Goal: Task Accomplishment & Management: Manage account settings

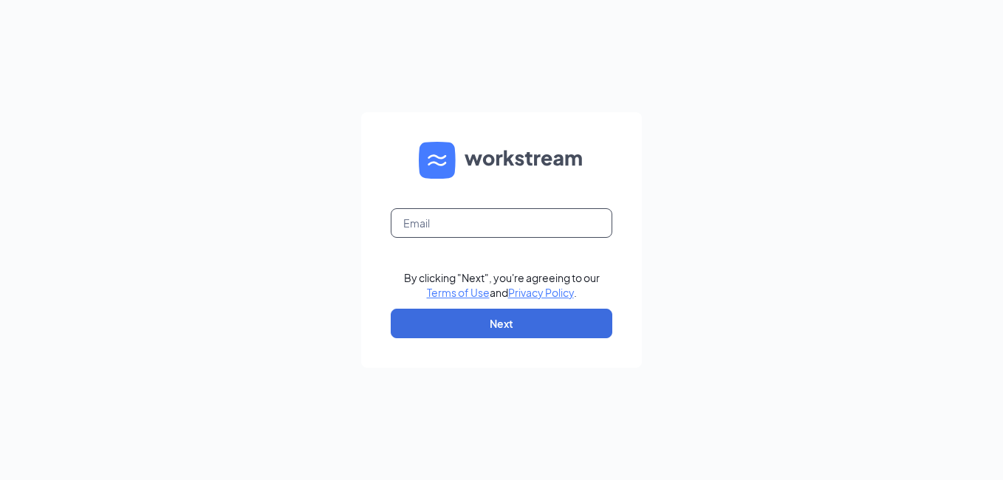
click at [438, 231] on input "text" at bounding box center [502, 223] width 222 height 30
type input "wendys3@cbmenterprises.us"
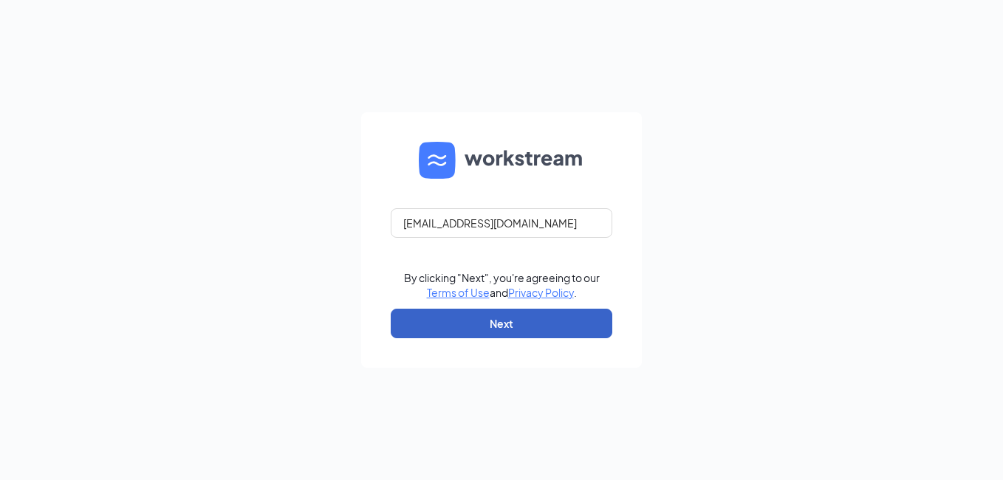
click at [485, 320] on button "Next" at bounding box center [502, 324] width 222 height 30
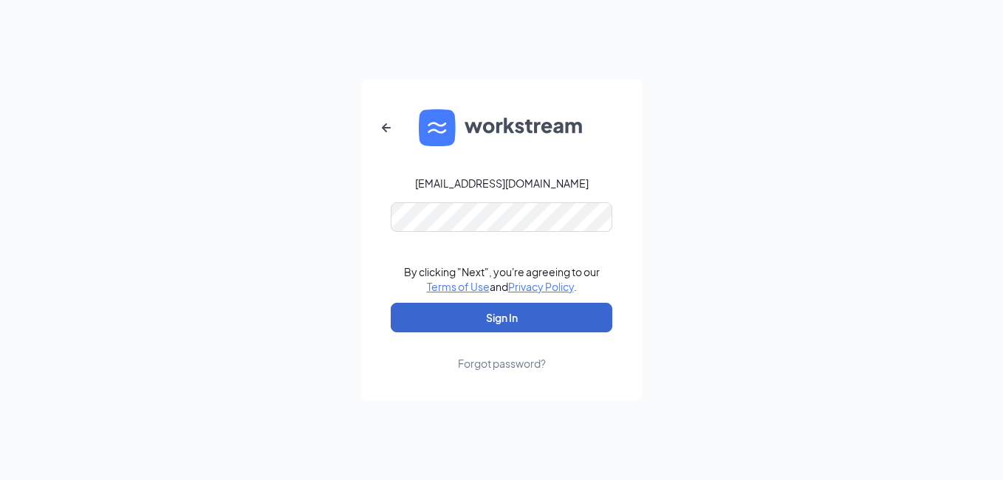
click at [480, 324] on button "Sign In" at bounding box center [502, 318] width 222 height 30
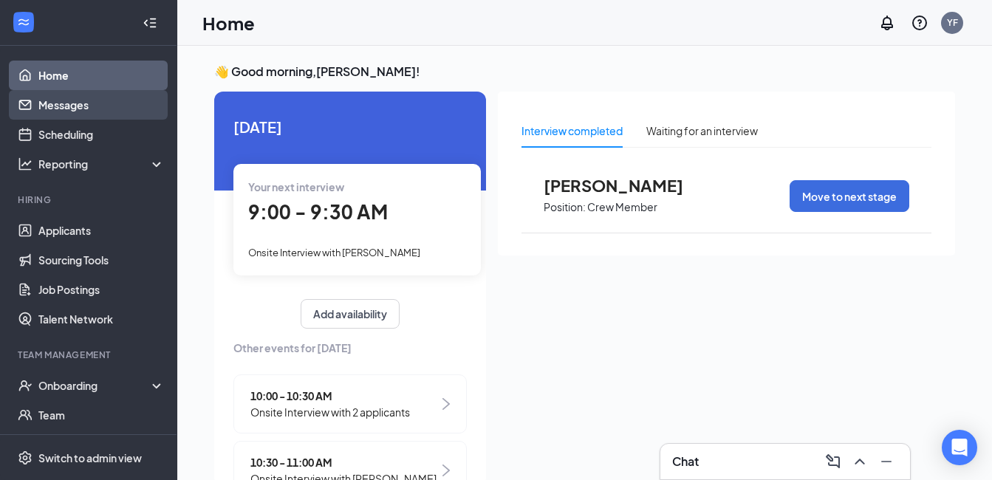
click at [78, 112] on link "Messages" at bounding box center [101, 105] width 126 height 30
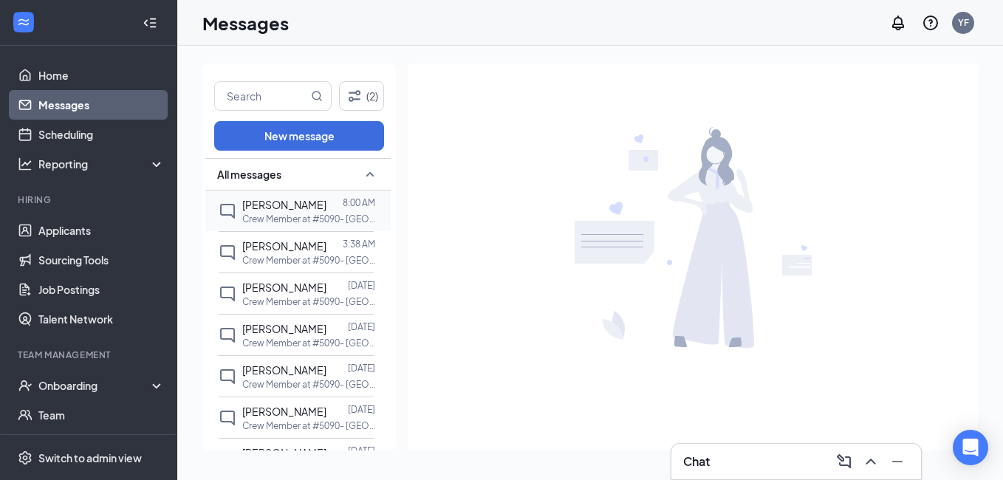
click at [273, 210] on span "[PERSON_NAME]" at bounding box center [284, 204] width 84 height 13
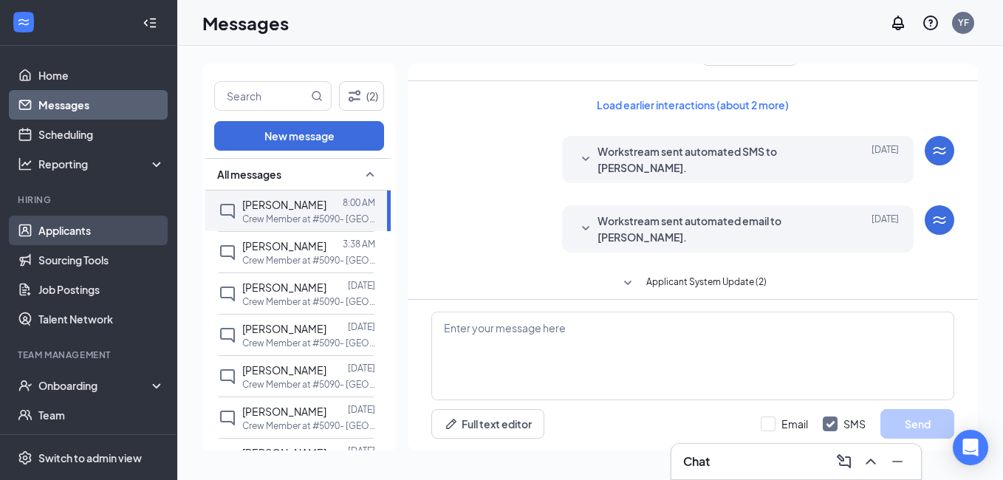
click at [86, 233] on link "Applicants" at bounding box center [101, 231] width 126 height 30
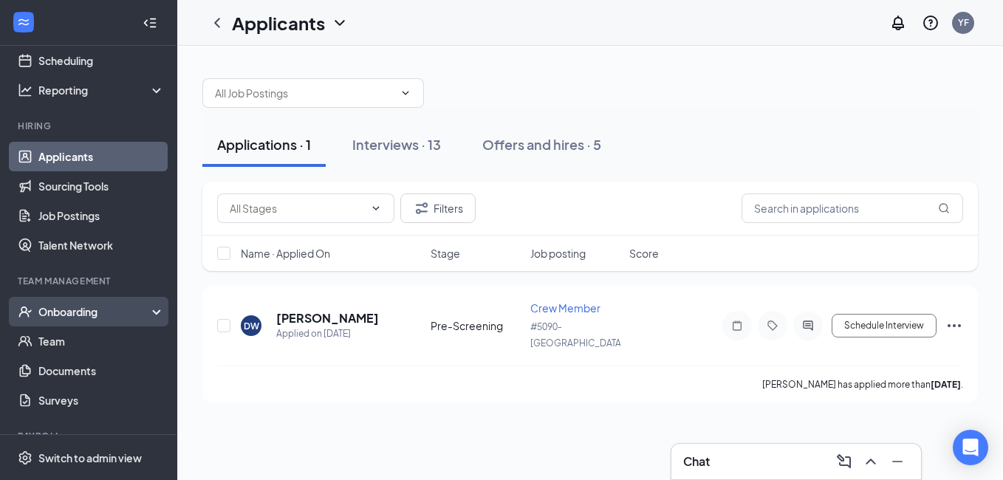
scroll to position [127, 0]
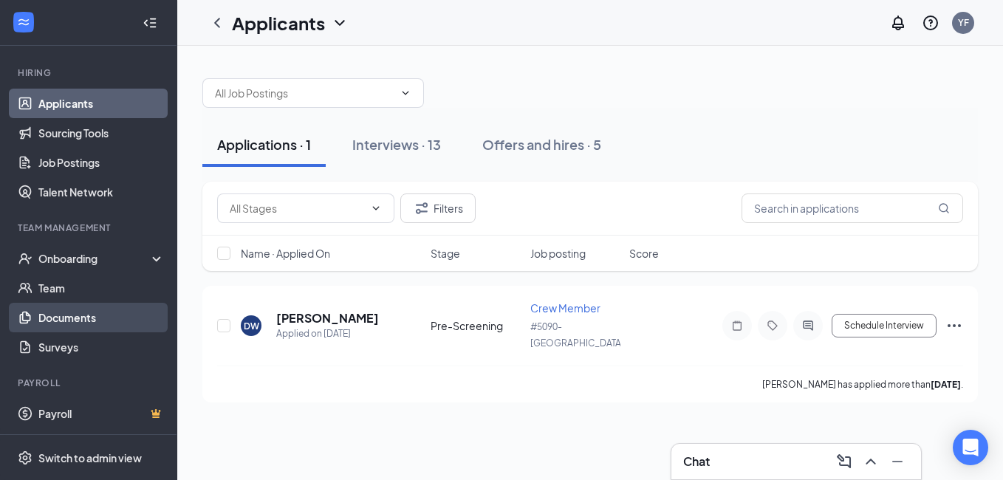
click at [55, 321] on link "Documents" at bounding box center [101, 318] width 126 height 30
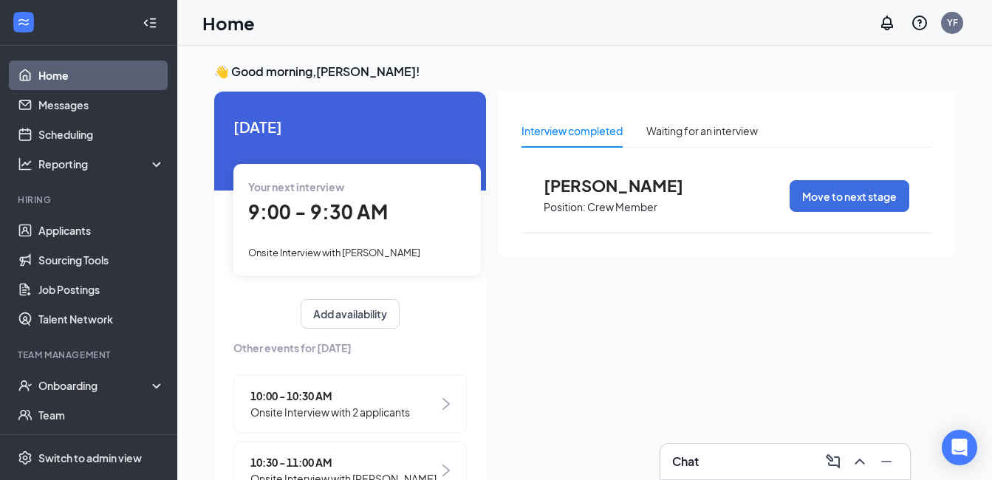
click at [317, 232] on div "Your next interview 9:00 - 9:30 AM Onsite Interview with [PERSON_NAME]" at bounding box center [356, 219] width 247 height 111
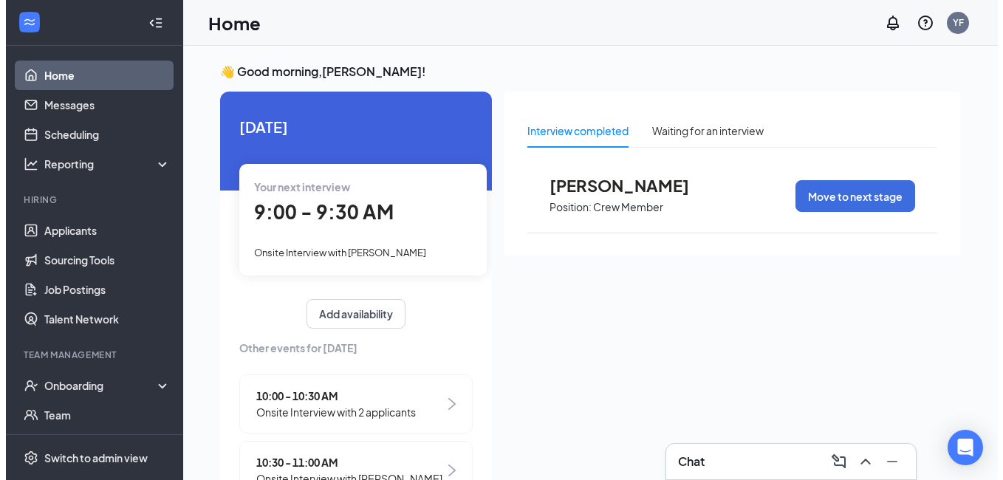
scroll to position [6, 0]
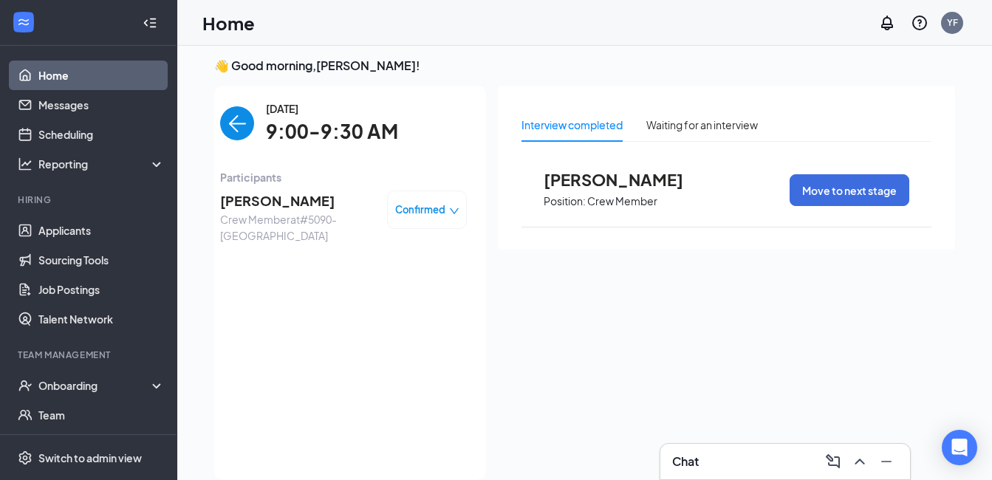
click at [435, 213] on div "Confirmed" at bounding box center [427, 209] width 64 height 15
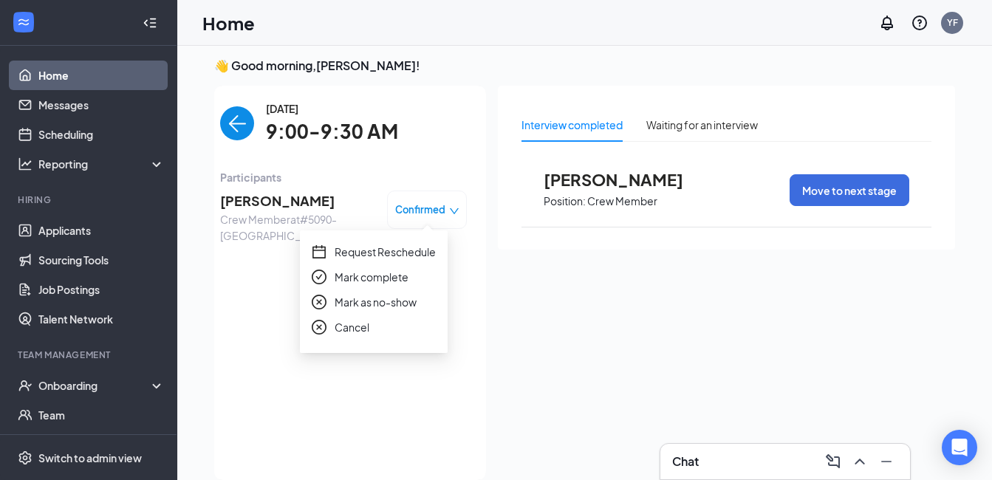
click at [353, 420] on div "[DATE] 9:00-9:30 AM Participants [PERSON_NAME] Crew Member at #5090- [GEOGRAPHI…" at bounding box center [343, 282] width 247 height 365
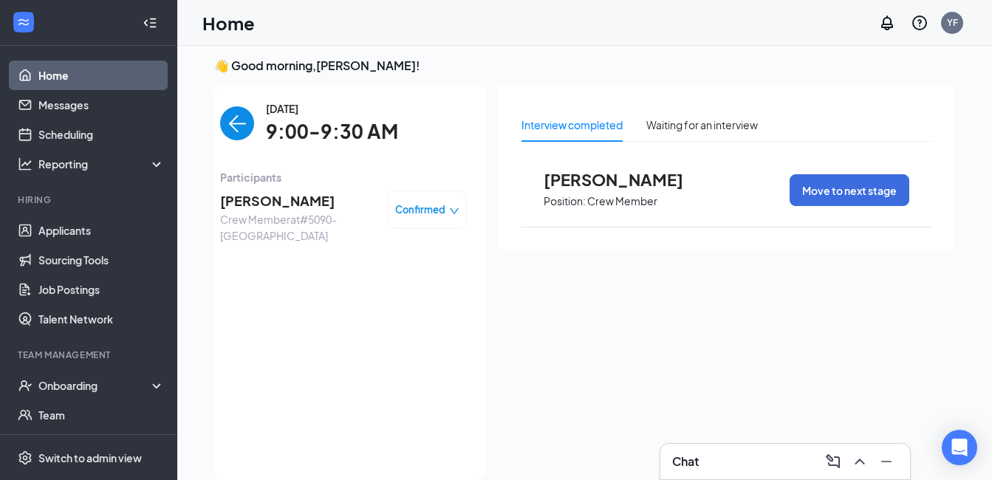
click at [272, 211] on span "Crew Member at #5090- [GEOGRAPHIC_DATA]" at bounding box center [297, 227] width 155 height 33
click at [270, 210] on span "[PERSON_NAME]" at bounding box center [297, 201] width 155 height 21
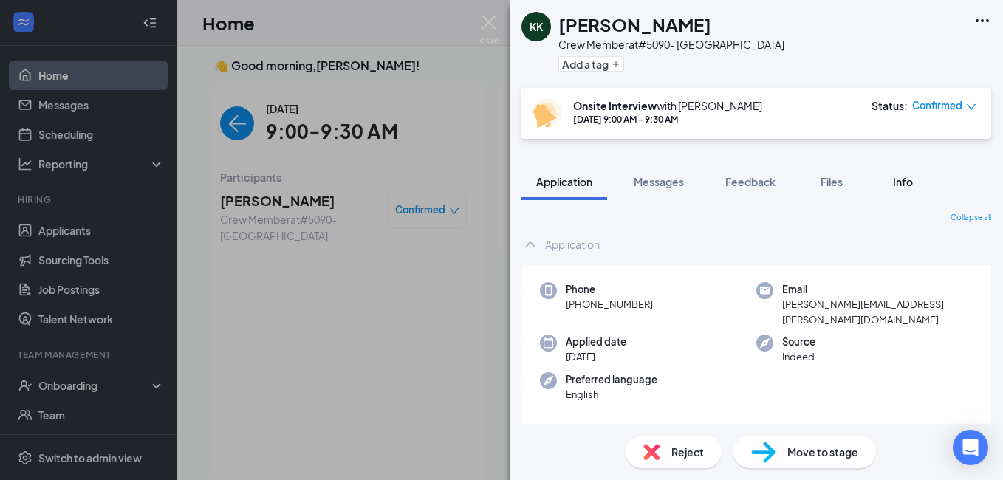
click at [909, 186] on span "Info" at bounding box center [903, 181] width 20 height 13
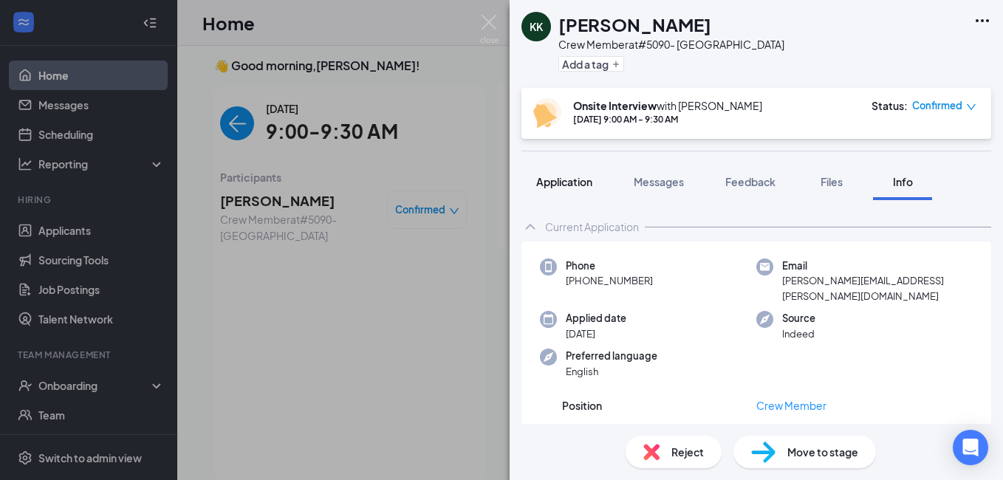
drag, startPoint x: 593, startPoint y: 182, endPoint x: 601, endPoint y: 182, distance: 8.1
click at [592, 182] on span "Application" at bounding box center [564, 181] width 56 height 13
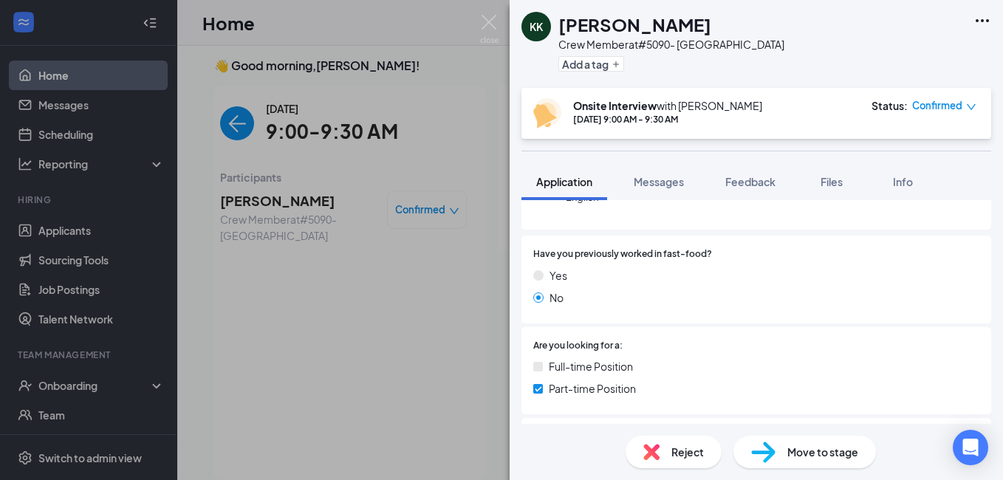
scroll to position [295, 0]
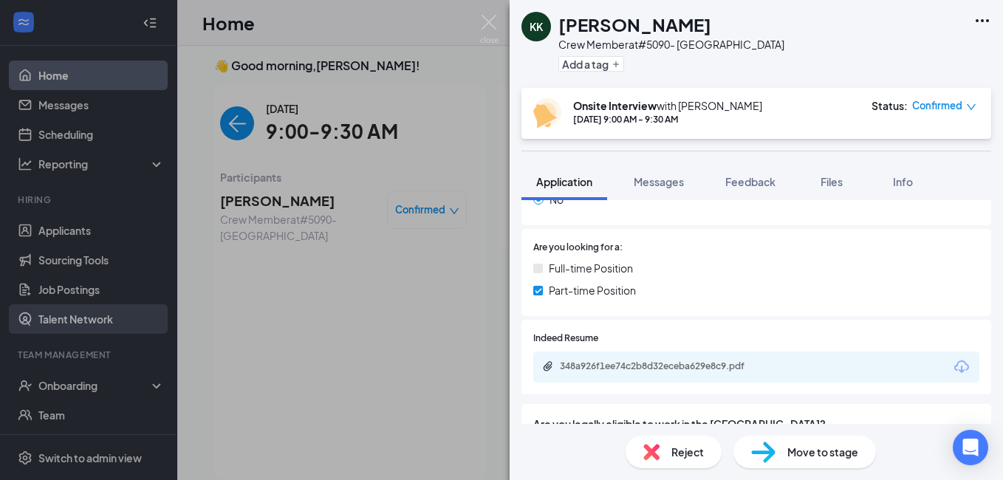
click at [62, 316] on div "KK [PERSON_NAME] Crew Member at #5090- [GEOGRAPHIC_DATA] Add a tag Onsite Inter…" at bounding box center [501, 240] width 1003 height 480
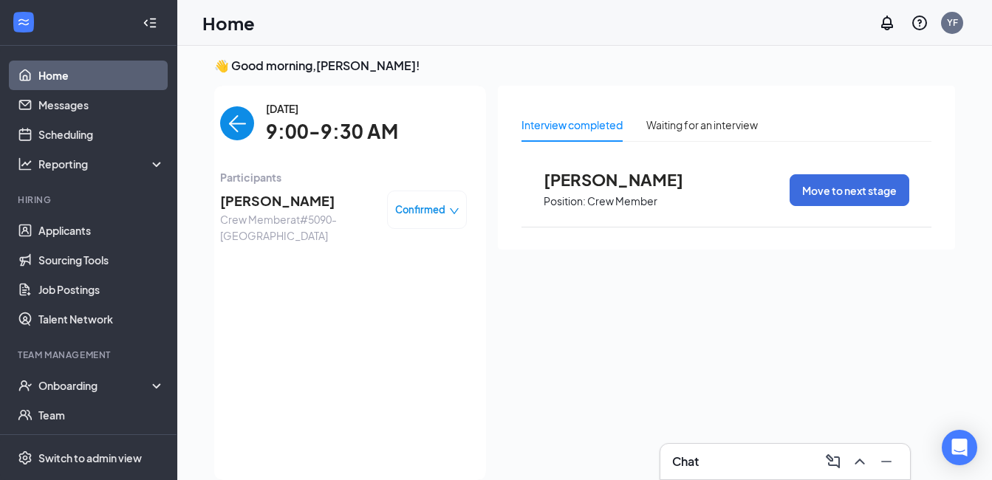
click at [296, 211] on span "Crew Member at #5090- [GEOGRAPHIC_DATA]" at bounding box center [297, 227] width 155 height 33
click at [271, 200] on span "[PERSON_NAME]" at bounding box center [297, 201] width 155 height 21
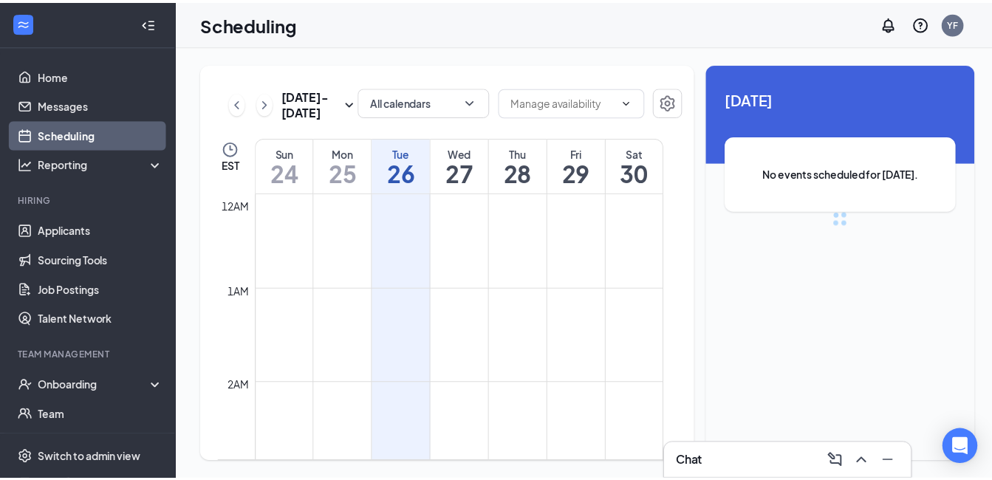
scroll to position [726, 0]
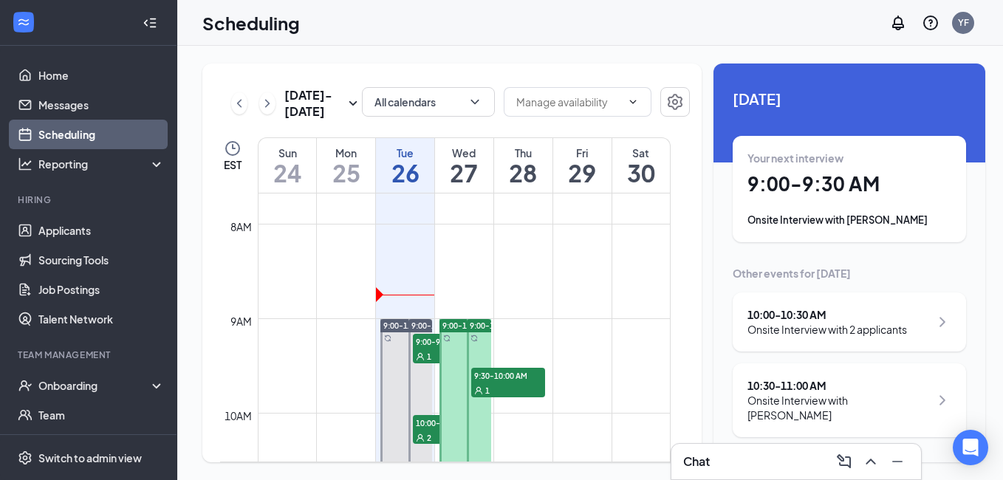
click at [784, 206] on div "Your next interview 9:00 - 9:30 AM Onsite Interview with Kathryn Kleinjan" at bounding box center [850, 189] width 204 height 77
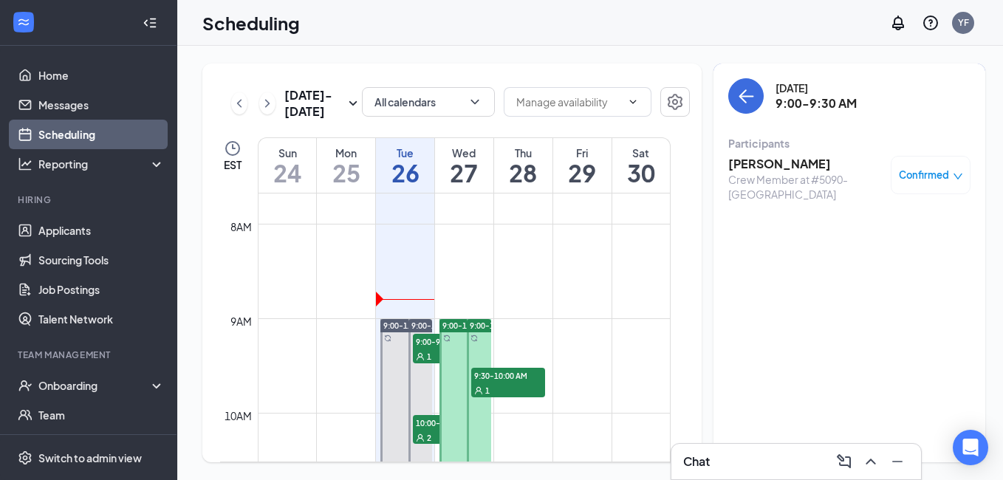
click at [902, 188] on div "Confirmed" at bounding box center [931, 175] width 80 height 38
click at [916, 182] on span "Confirmed" at bounding box center [924, 175] width 50 height 15
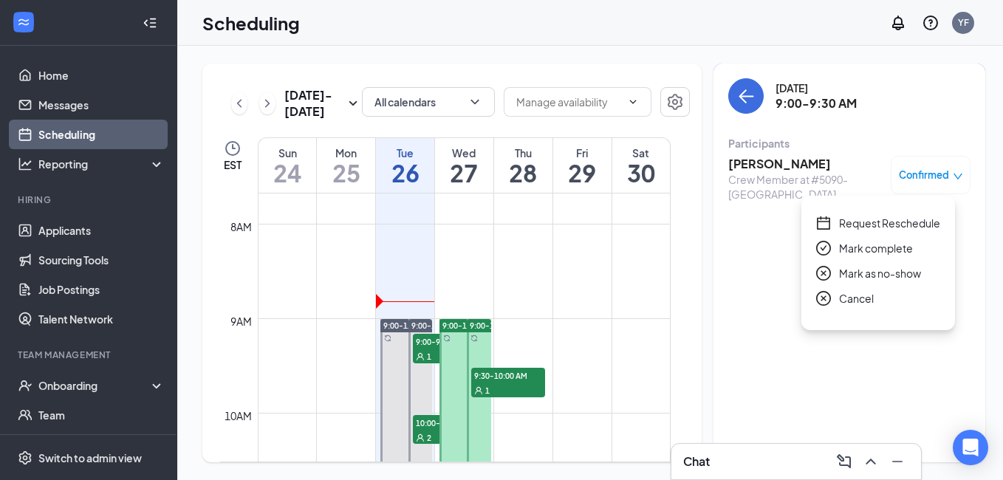
click at [850, 353] on div "Tuesday, Aug 26 9:00-9:30 AM Participants Kathryn Kleinjan Crew Member at #5090…" at bounding box center [850, 263] width 272 height 399
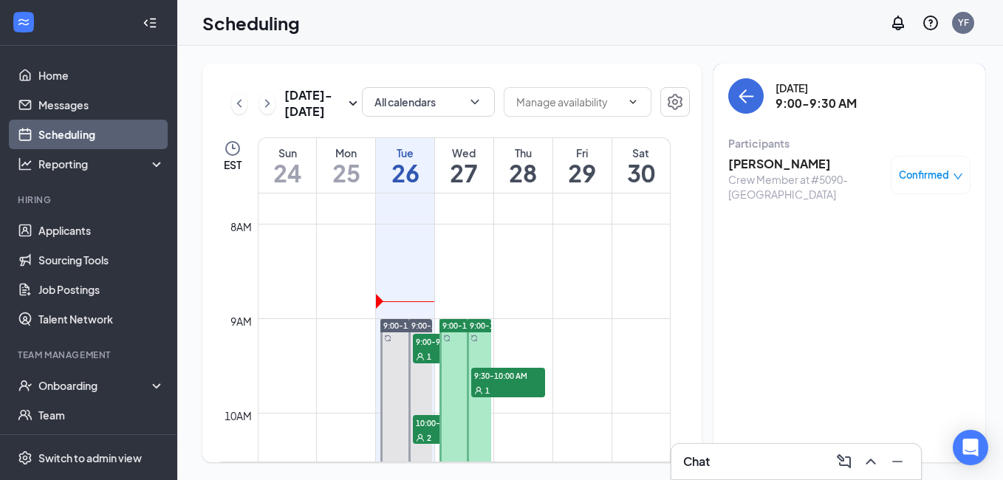
click at [753, 171] on h3 "[PERSON_NAME]" at bounding box center [805, 164] width 155 height 16
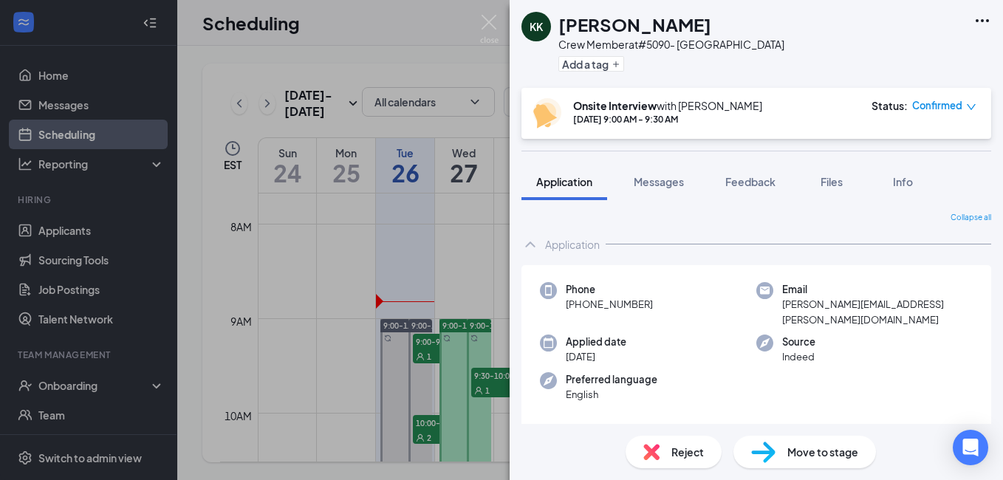
click at [827, 454] on span "Move to stage" at bounding box center [822, 452] width 71 height 16
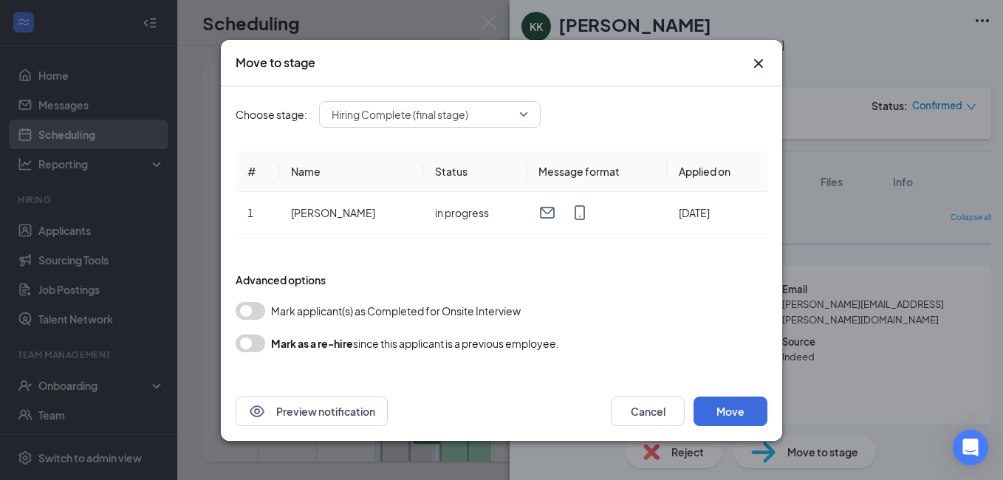
click at [251, 310] on button "button" at bounding box center [251, 311] width 30 height 18
click at [722, 417] on button "Move" at bounding box center [731, 412] width 74 height 30
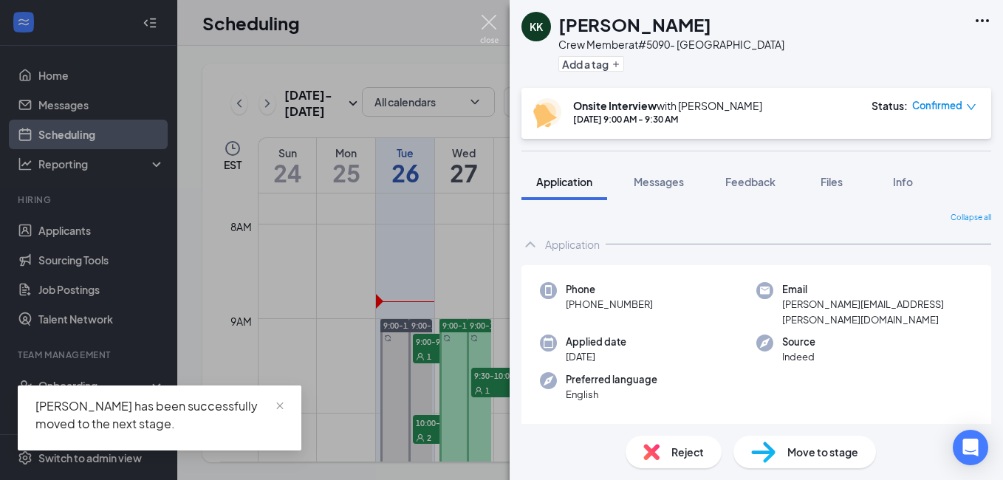
click at [488, 21] on img at bounding box center [489, 29] width 18 height 29
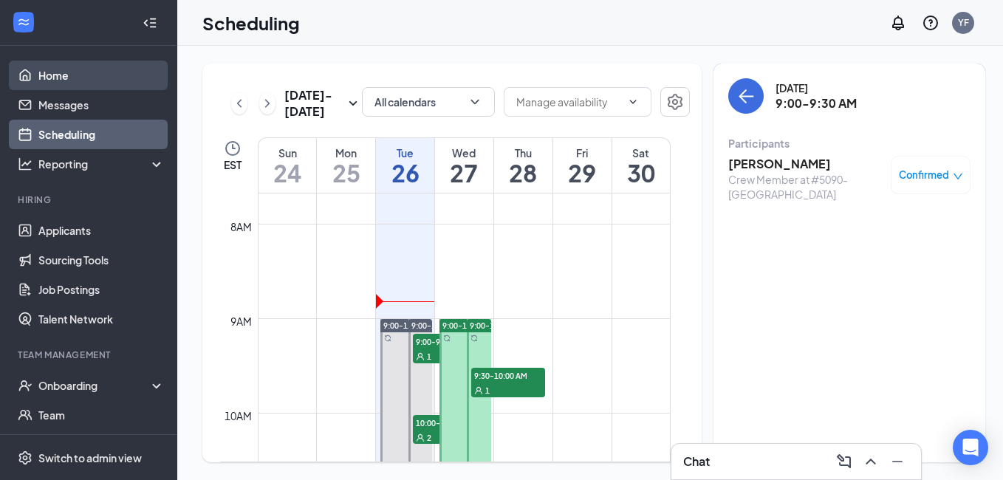
click at [38, 76] on link "Home" at bounding box center [101, 76] width 126 height 30
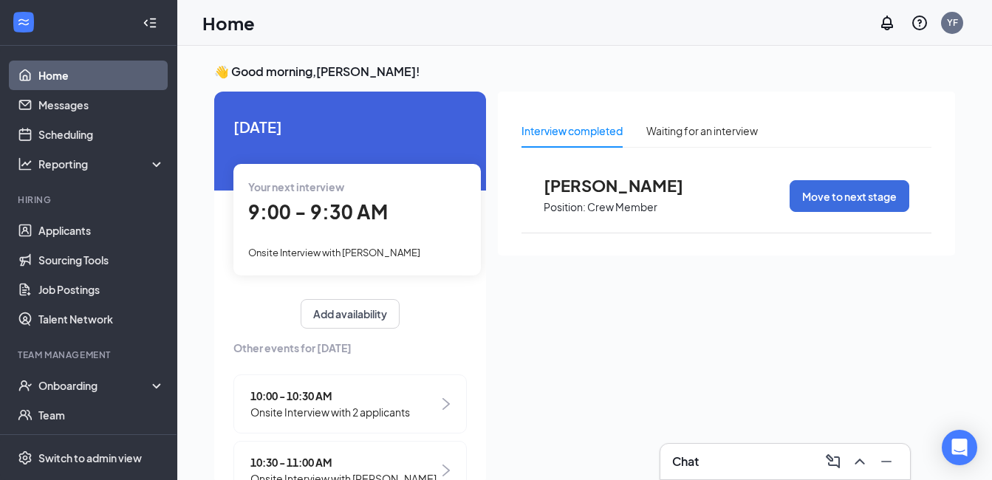
scroll to position [127, 0]
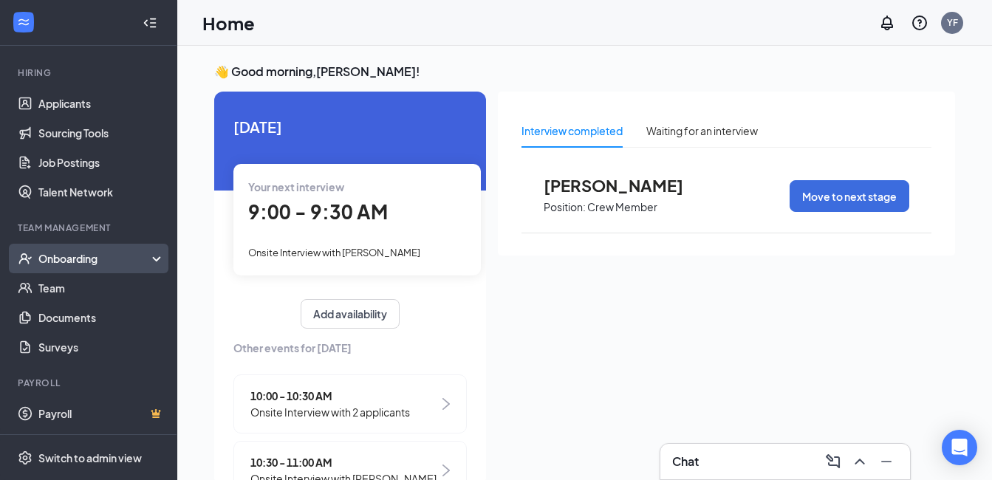
click at [65, 256] on div "Onboarding" at bounding box center [95, 258] width 114 height 15
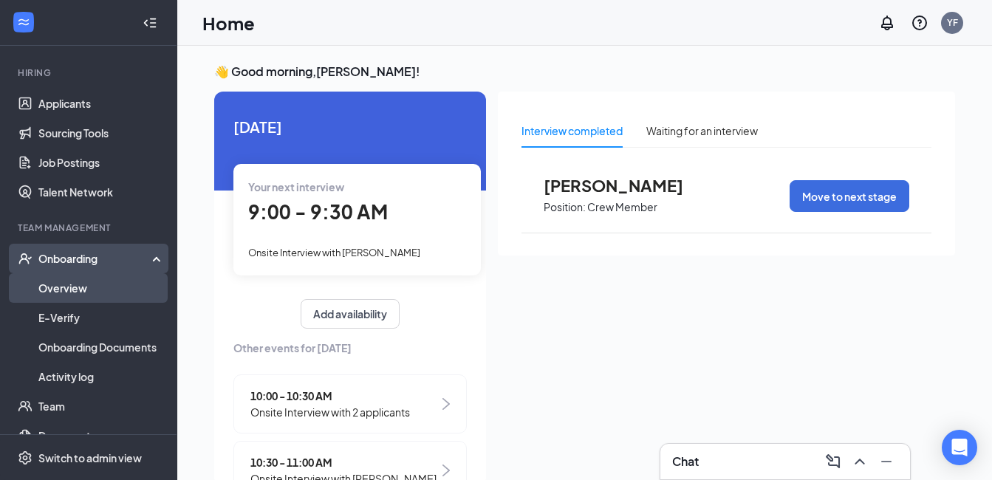
click at [75, 286] on link "Overview" at bounding box center [101, 288] width 126 height 30
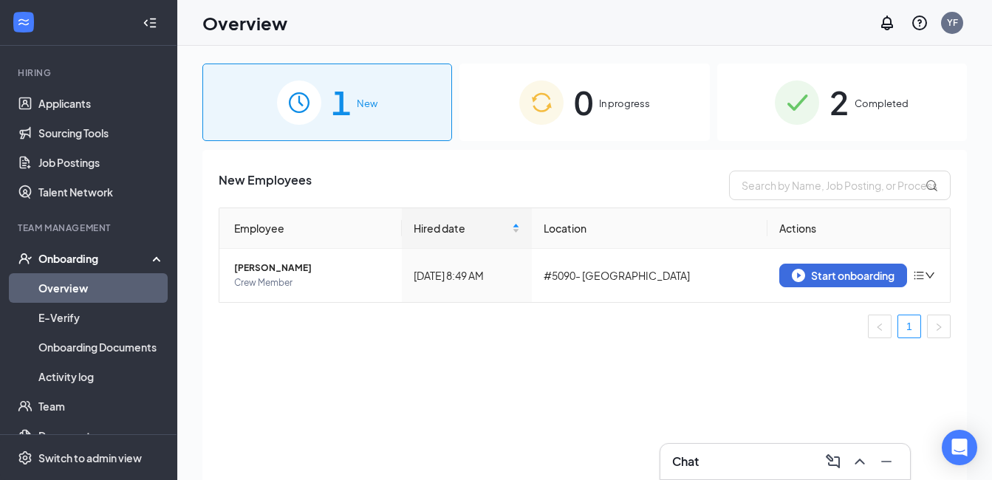
click at [366, 83] on div "1 New" at bounding box center [327, 103] width 250 height 78
click at [249, 267] on span "[PERSON_NAME]" at bounding box center [312, 268] width 156 height 15
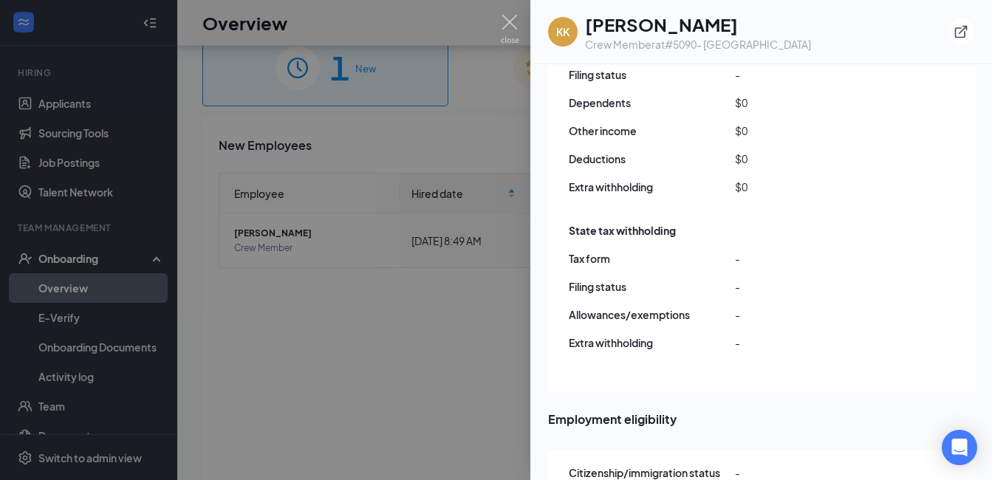
scroll to position [66, 0]
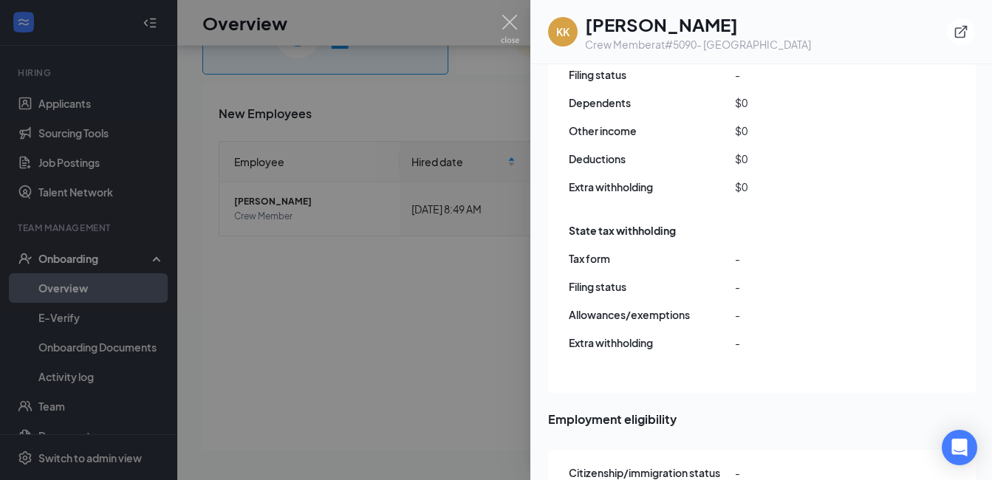
drag, startPoint x: 269, startPoint y: 346, endPoint x: 273, endPoint y: 332, distance: 14.7
click at [267, 345] on div at bounding box center [496, 240] width 992 height 480
